Goal: Transaction & Acquisition: Purchase product/service

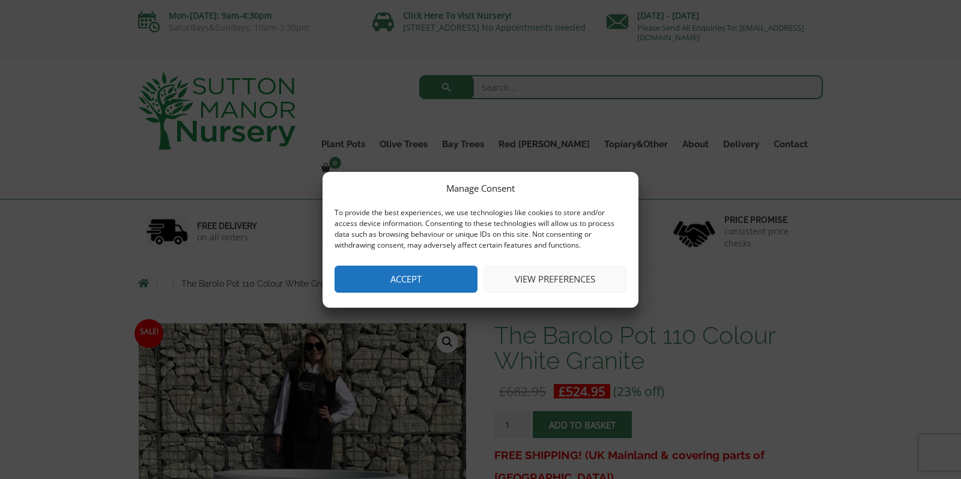
click at [538, 282] on button "View preferences" at bounding box center [555, 279] width 143 height 27
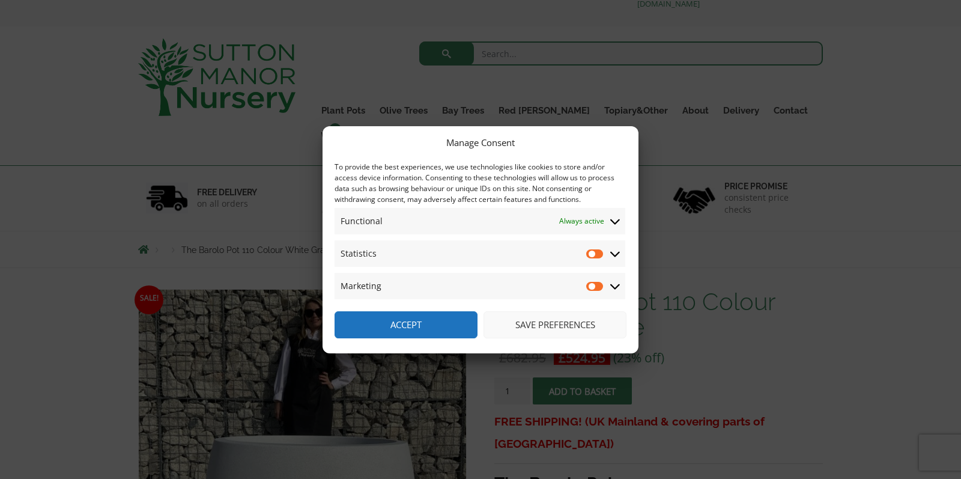
scroll to position [37, 0]
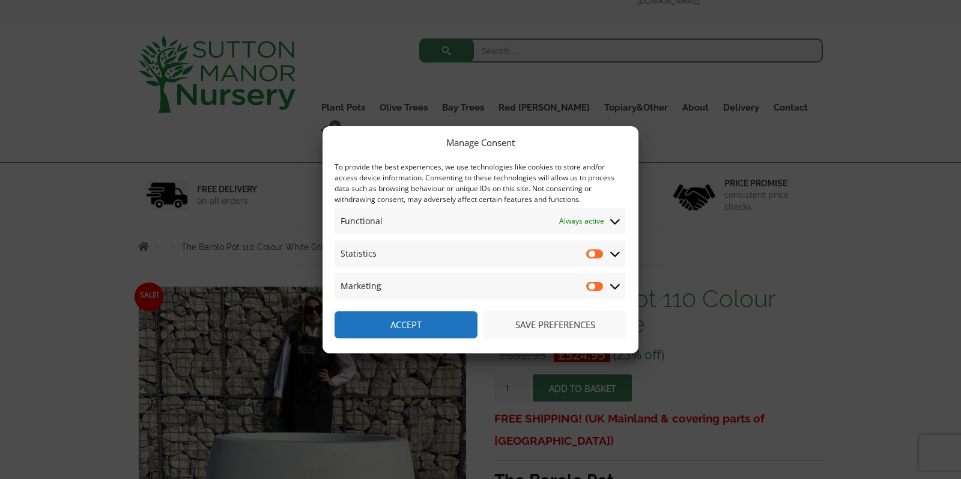
click at [592, 254] on input "Statistics" at bounding box center [595, 254] width 18 height 12
click at [600, 254] on input "Statistics" at bounding box center [595, 254] width 18 height 12
checkbox input "false"
click at [533, 324] on button "Save preferences" at bounding box center [555, 324] width 143 height 27
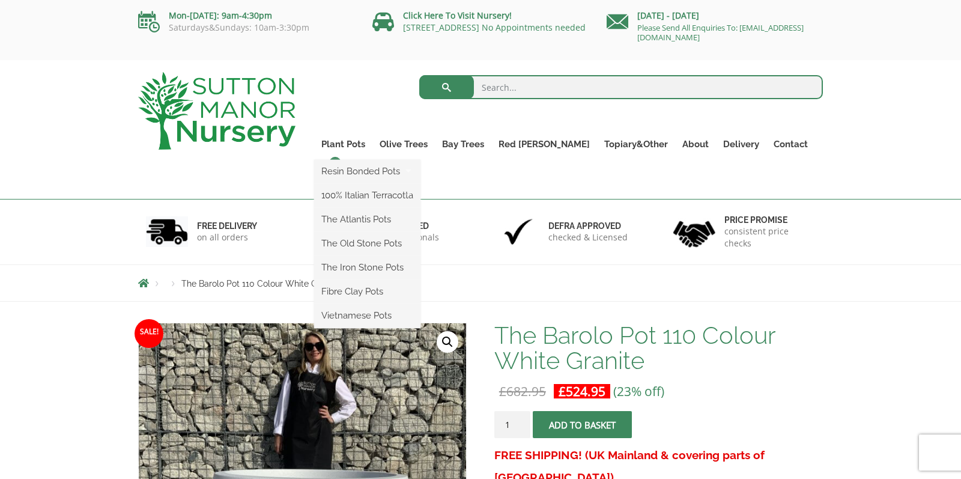
scroll to position [0, 0]
click at [389, 292] on link "Fibre Clay Pots" at bounding box center [367, 291] width 106 height 18
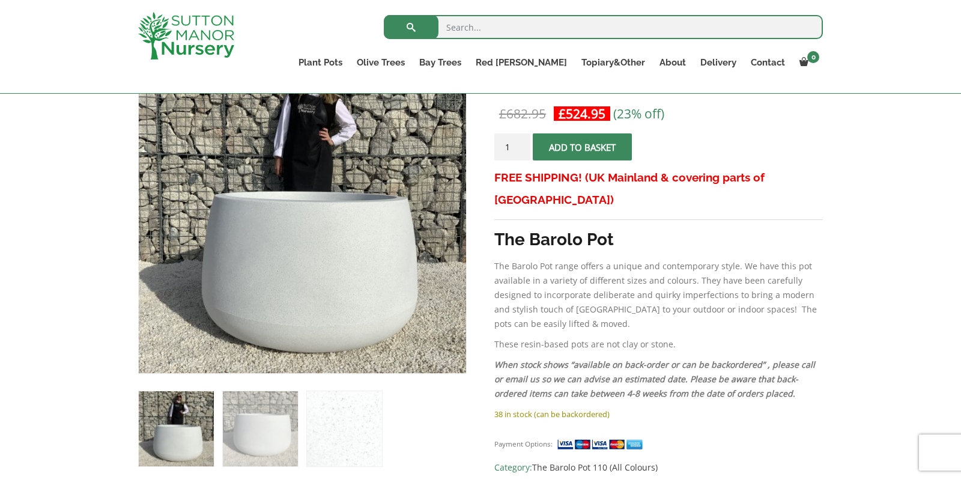
scroll to position [290, 0]
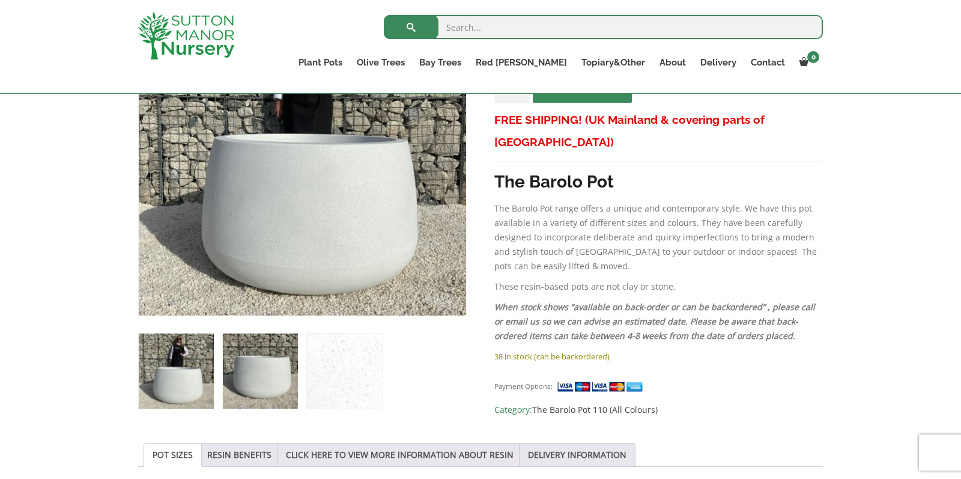
click at [270, 395] on img at bounding box center [260, 370] width 75 height 75
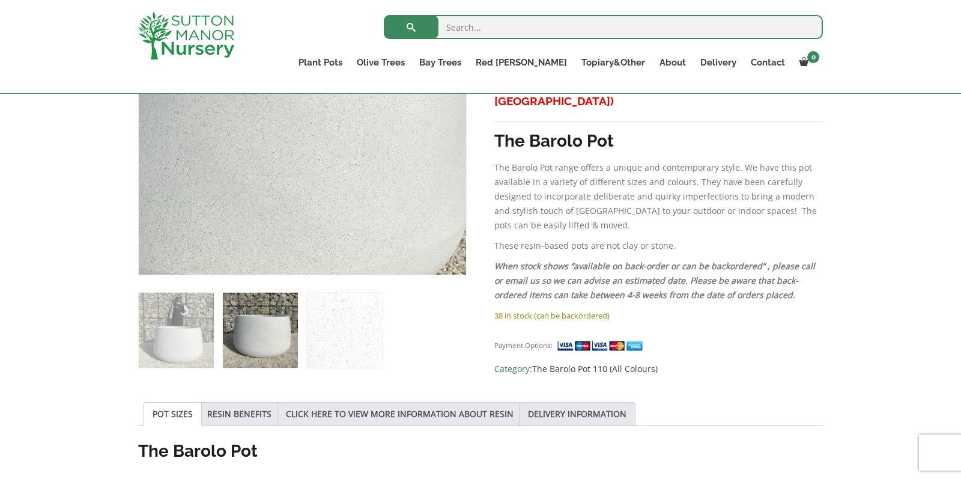
scroll to position [333, 0]
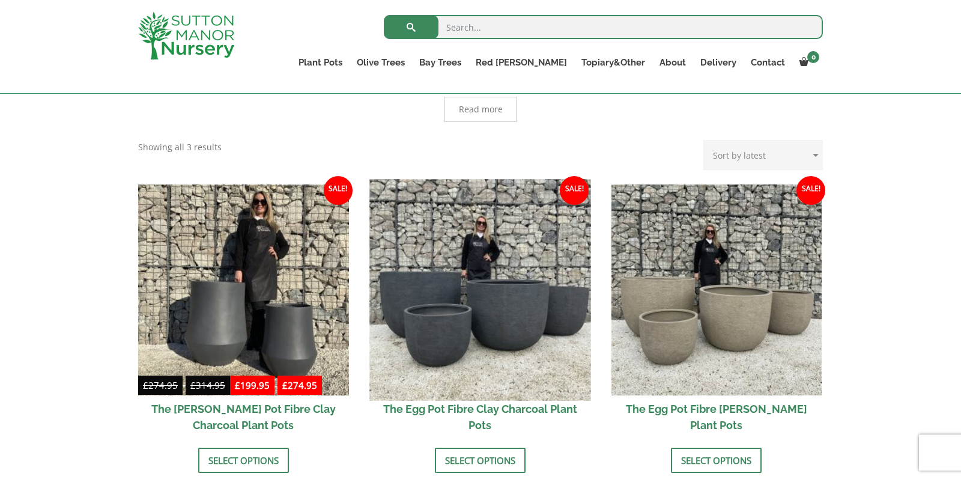
scroll to position [300, 0]
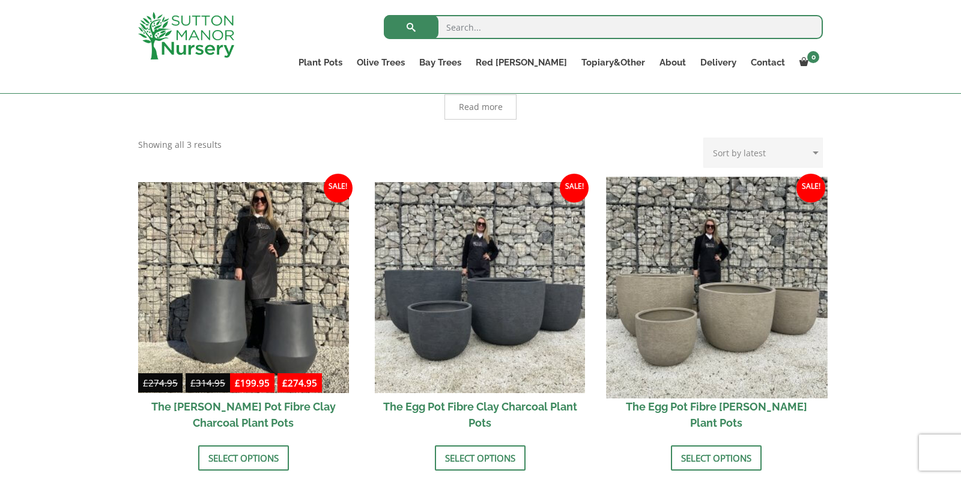
click at [685, 346] on img at bounding box center [716, 287] width 221 height 221
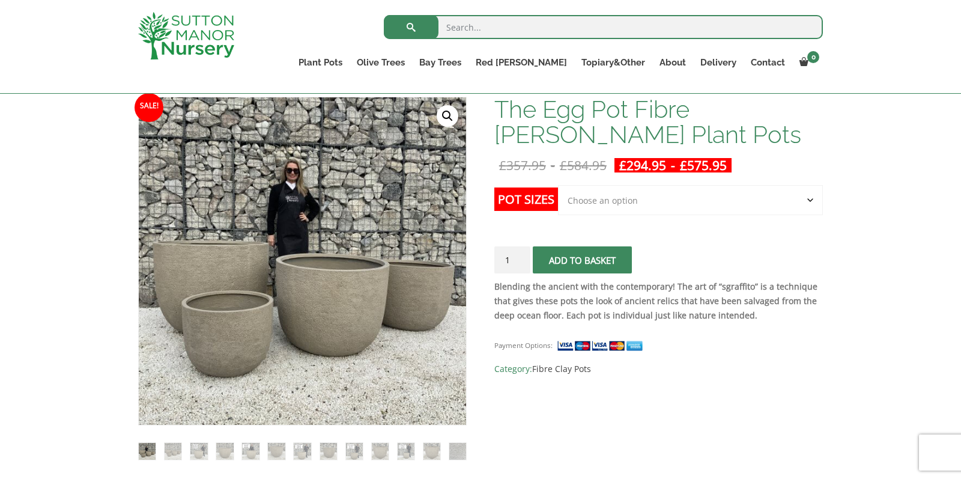
scroll to position [178, 0]
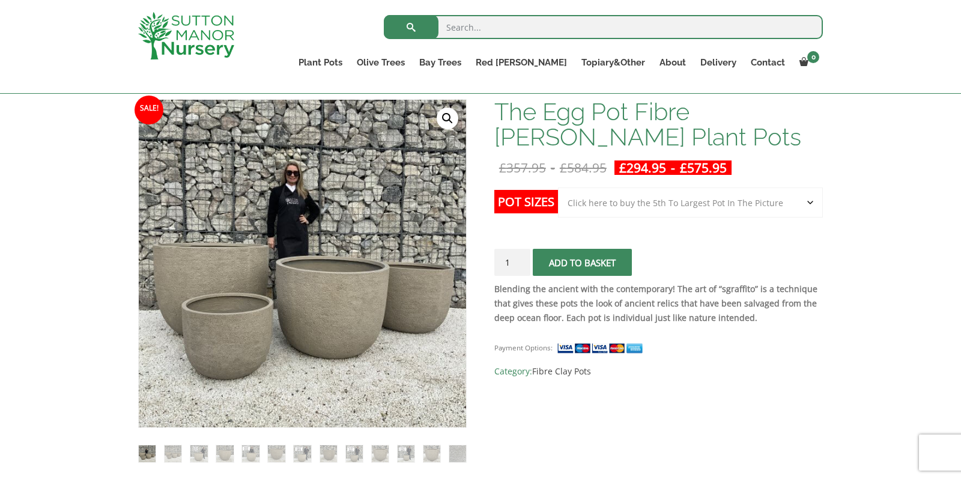
select select "Click here to buy the 5th To Largest Pot In The Picture"
